Goal: Information Seeking & Learning: Learn about a topic

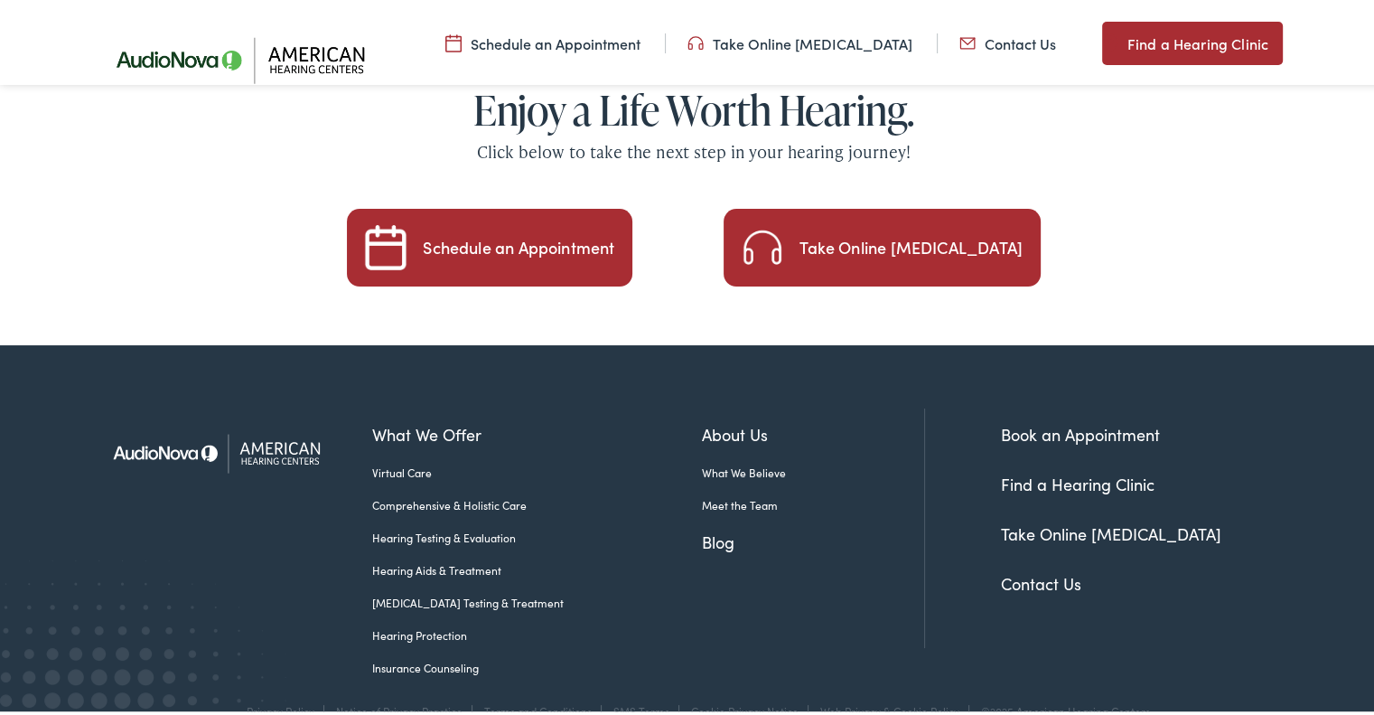
scroll to position [3109, 0]
click at [463, 558] on link "Hearing Aids & Treatment" at bounding box center [537, 566] width 330 height 16
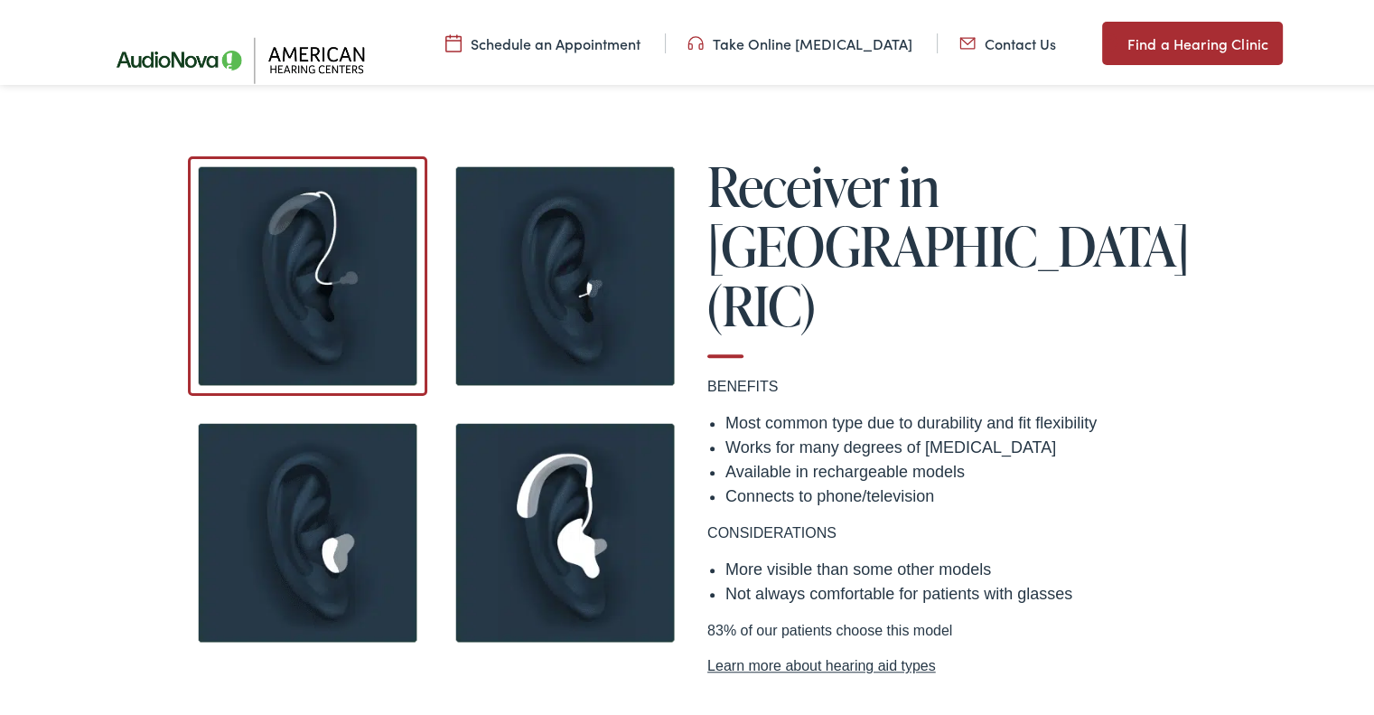
scroll to position [1401, 0]
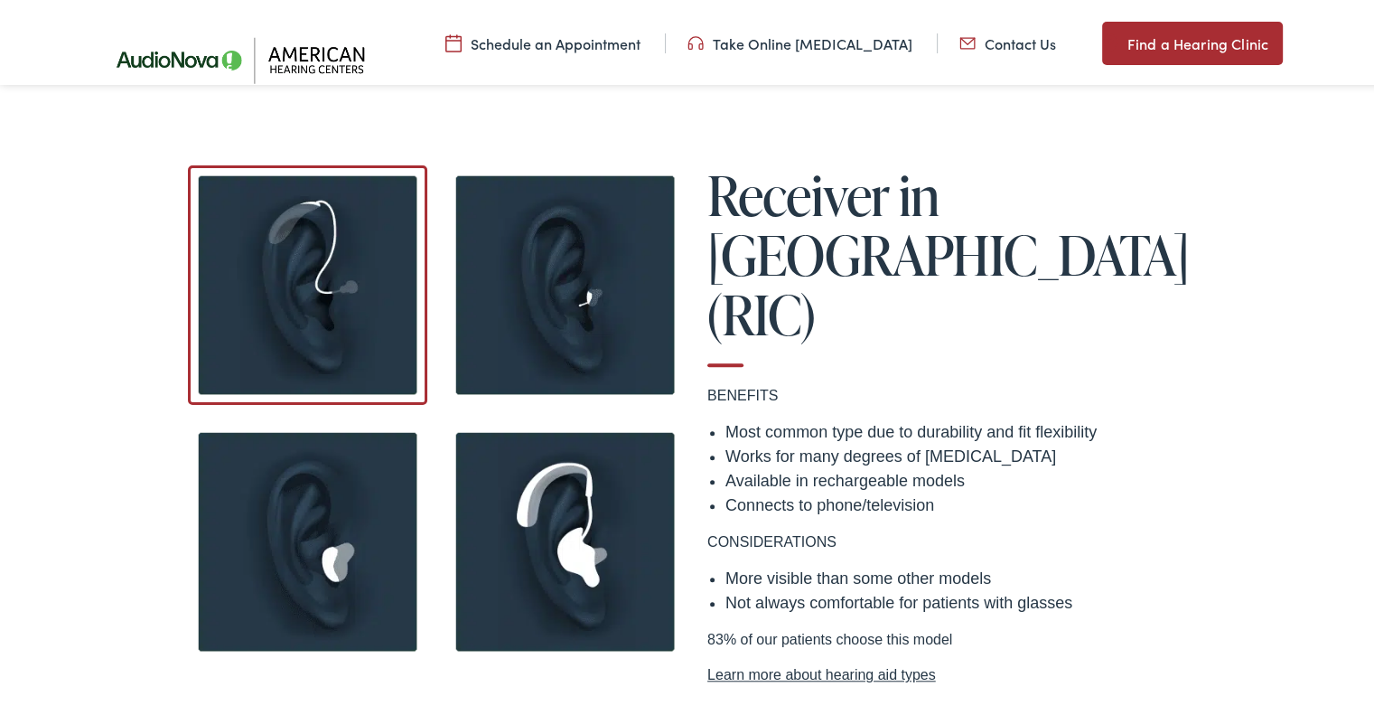
click at [531, 261] on img at bounding box center [564, 281] width 239 height 239
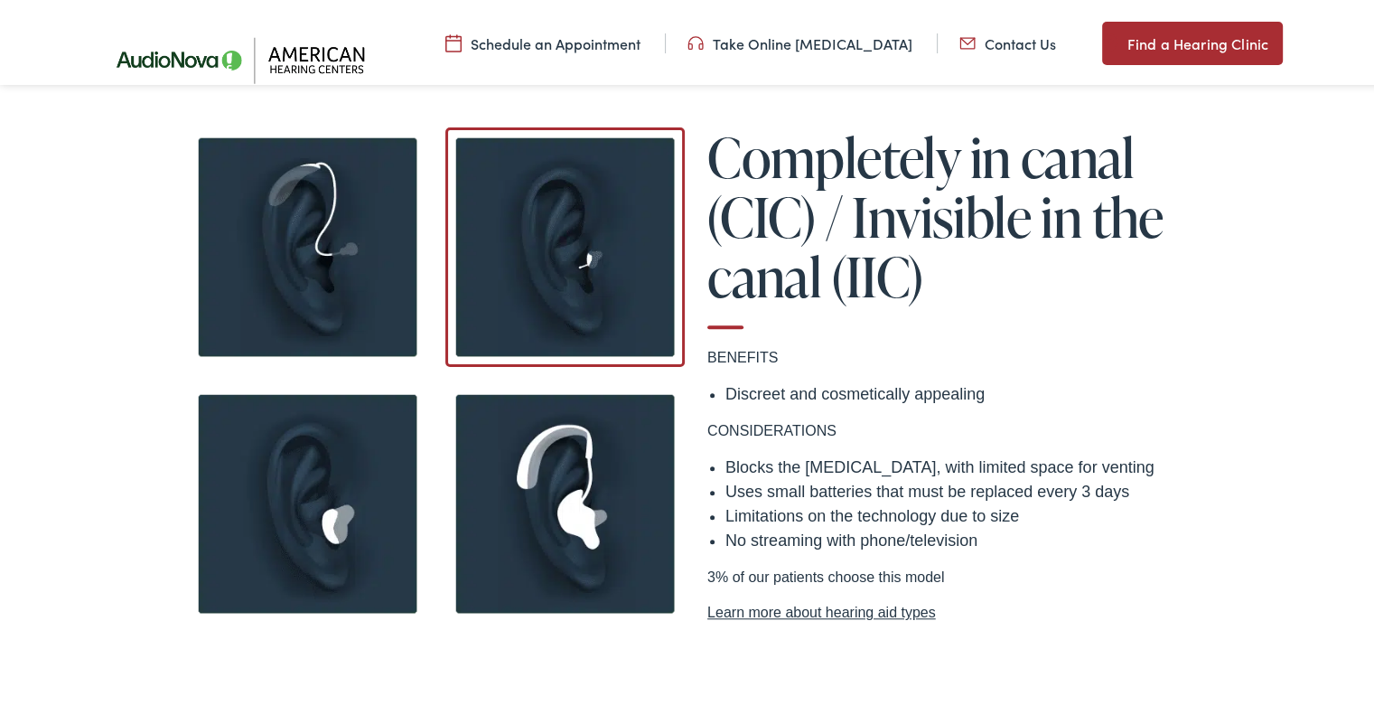
scroll to position [1446, 0]
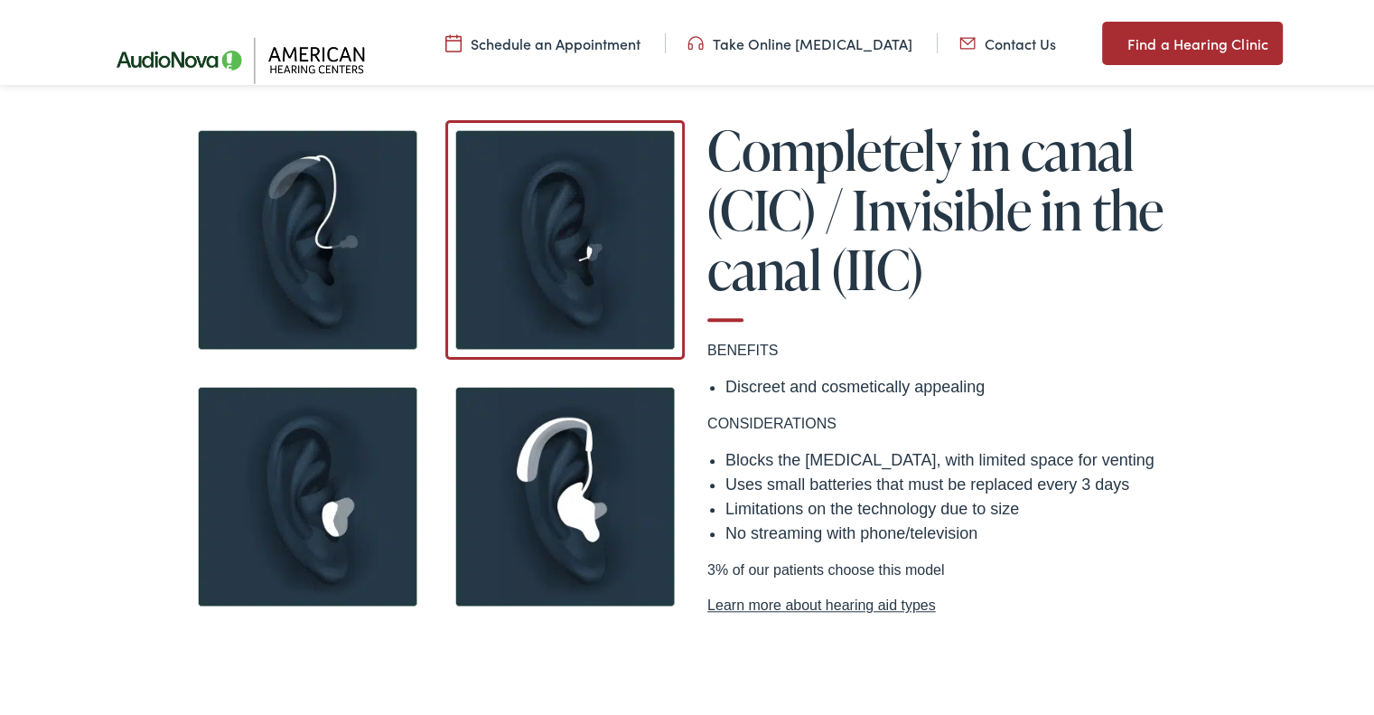
click at [319, 457] on img at bounding box center [307, 492] width 239 height 239
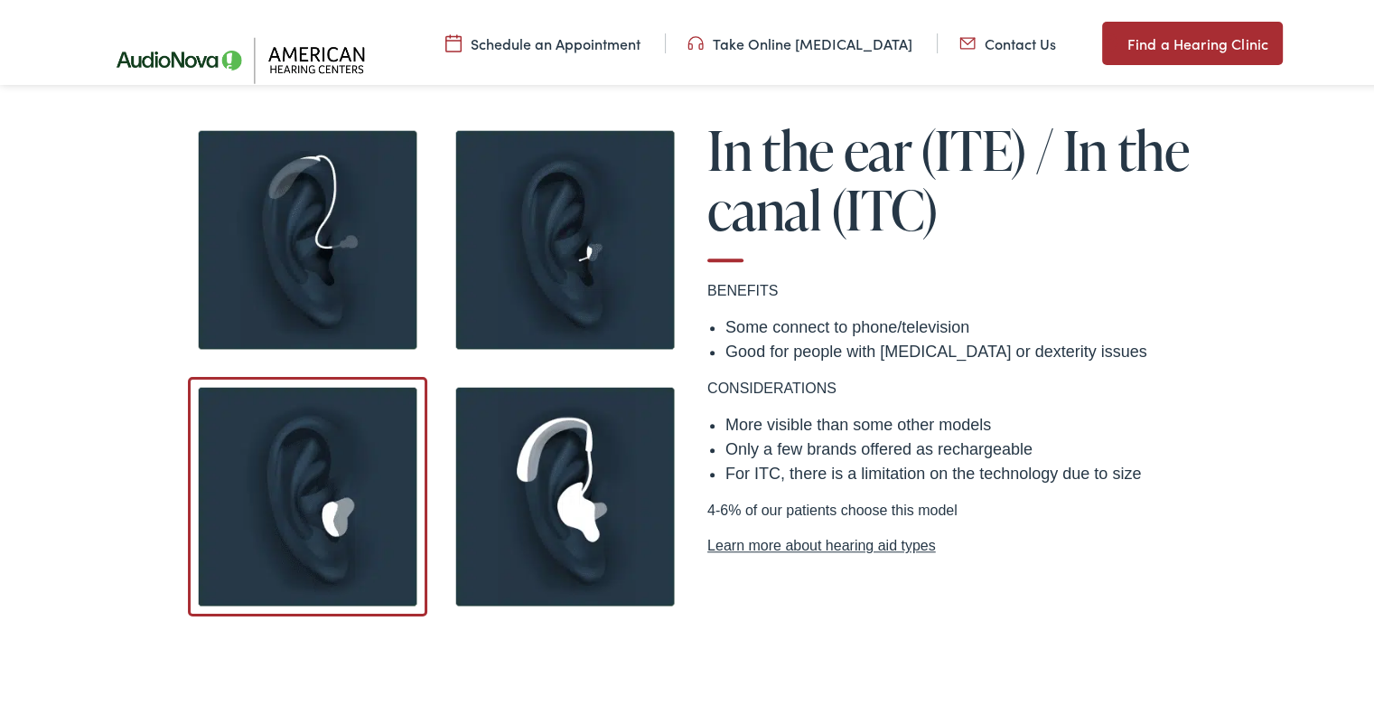
click at [600, 499] on img at bounding box center [564, 492] width 239 height 239
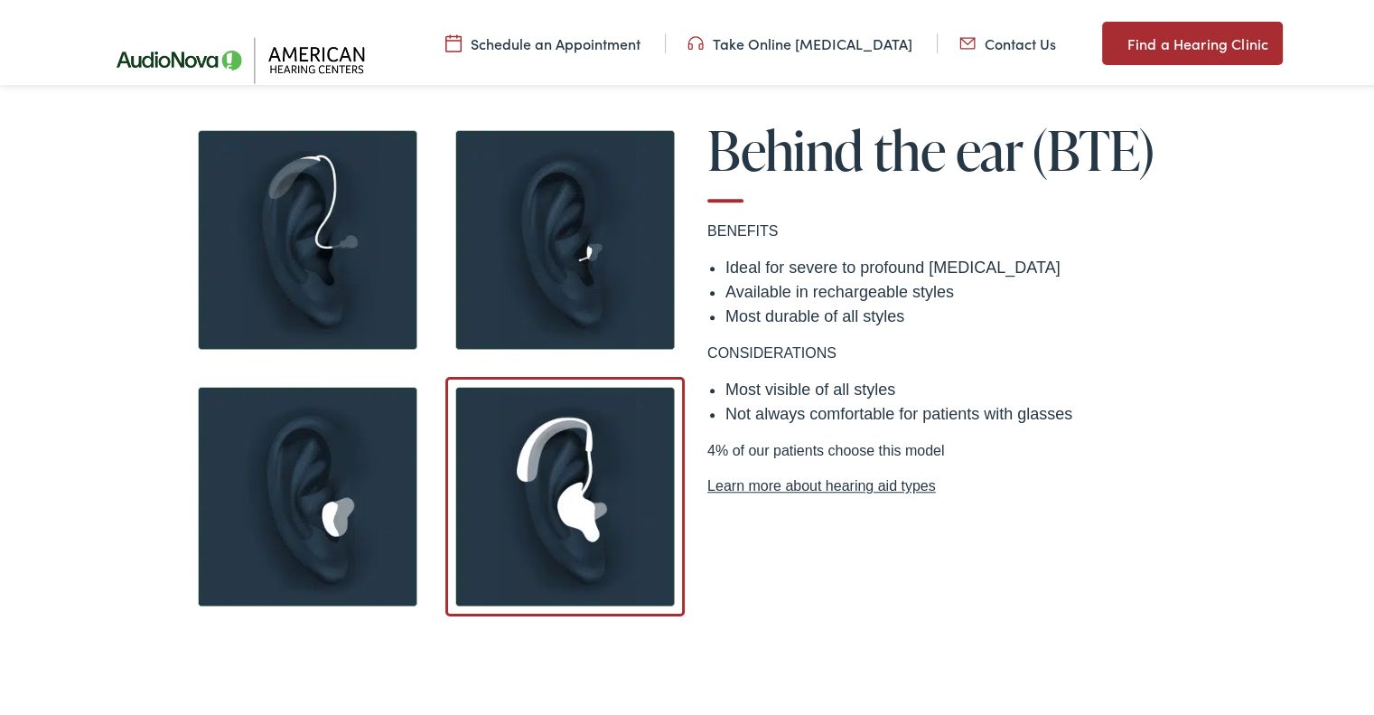
click at [314, 258] on img at bounding box center [307, 236] width 239 height 239
